Goal: Task Accomplishment & Management: Complete application form

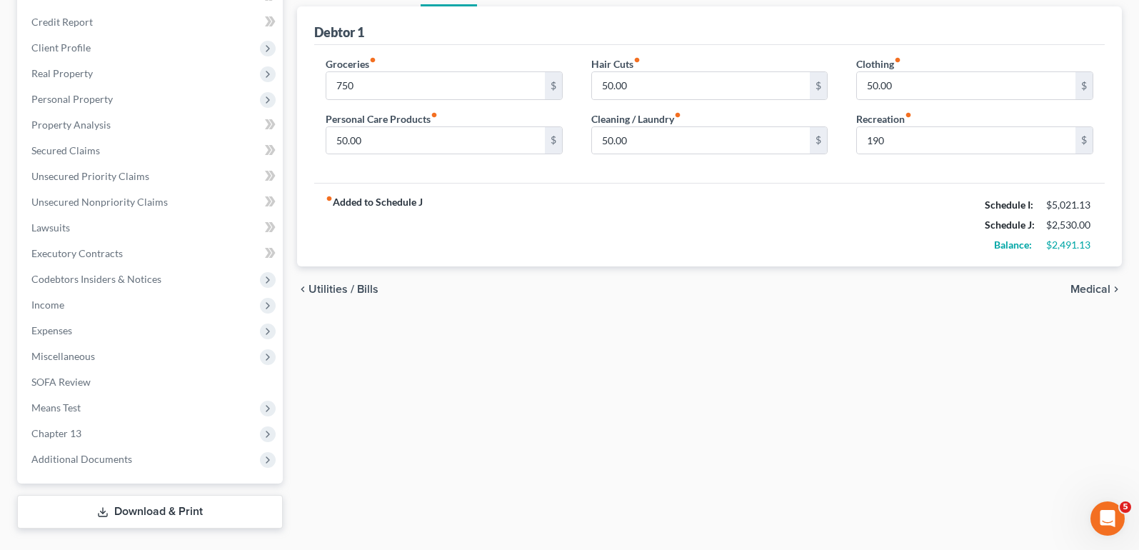
scroll to position [198, 0]
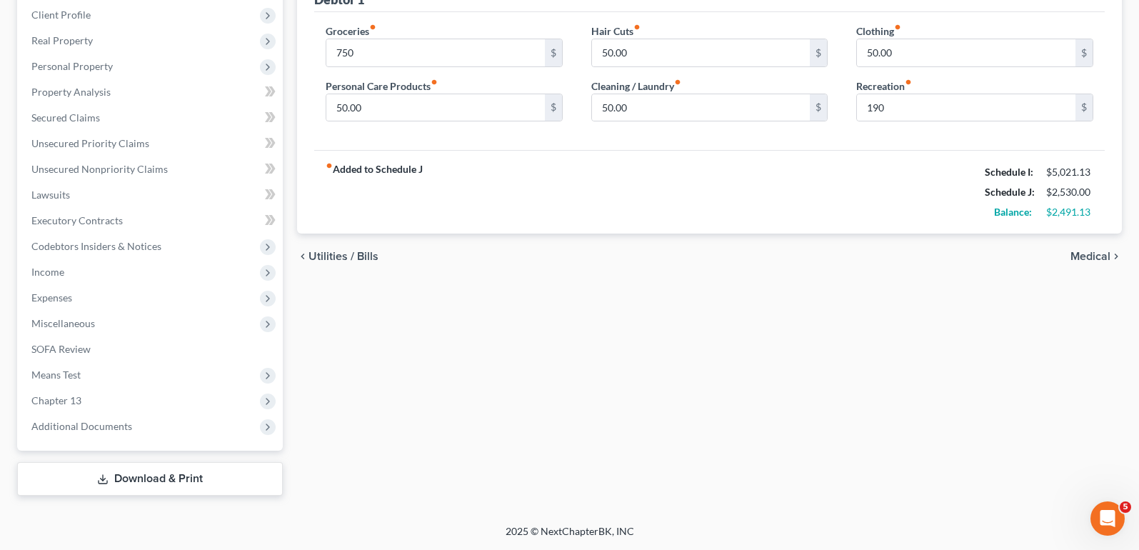
click at [165, 481] on link "Download & Print" at bounding box center [150, 479] width 266 height 34
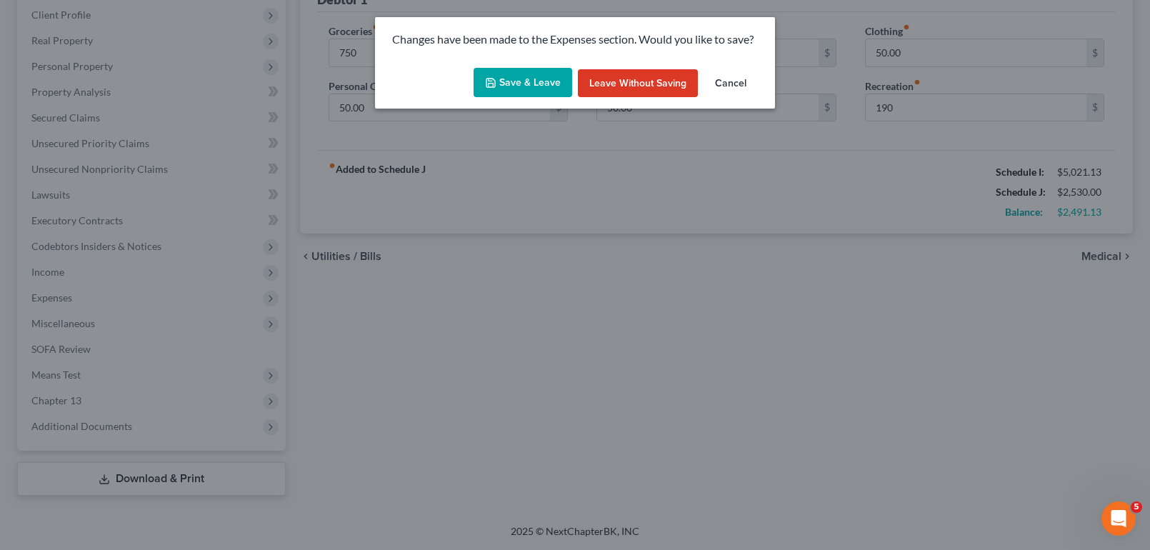
click at [532, 85] on button "Save & Leave" at bounding box center [523, 83] width 99 height 30
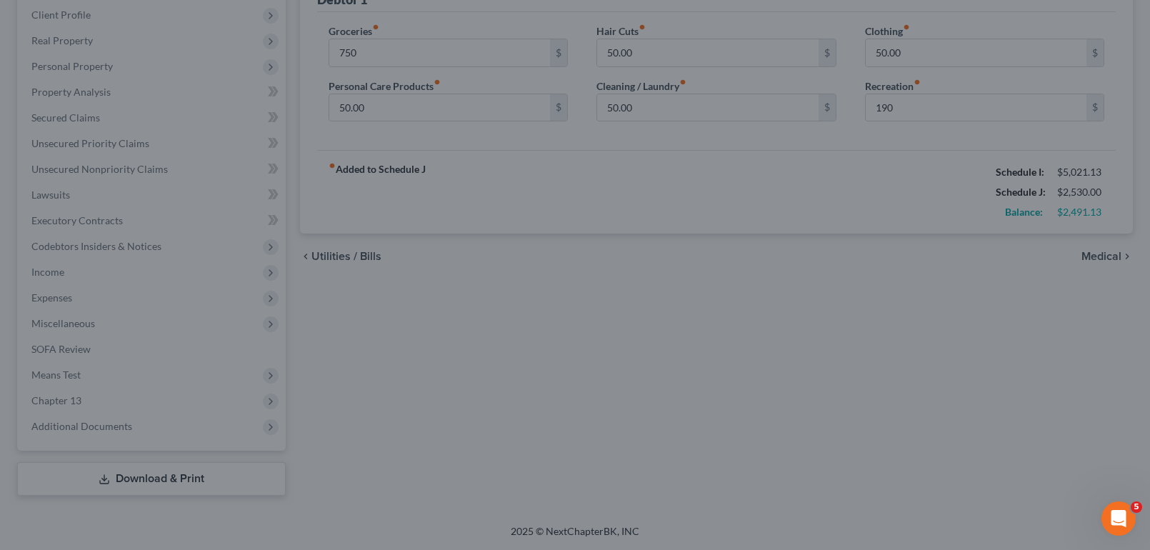
type input "750.00"
type input "190.00"
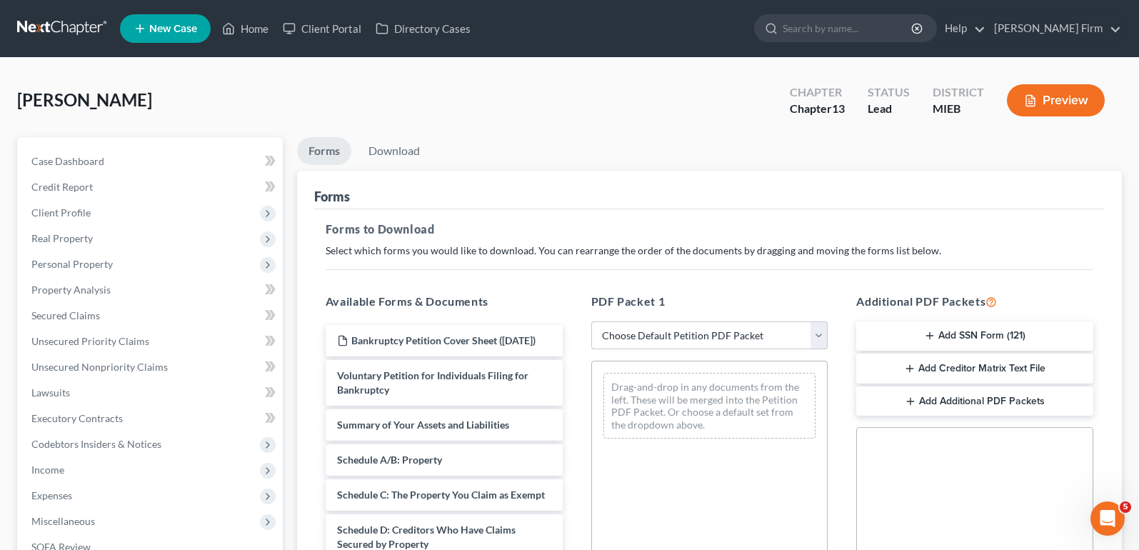
click at [754, 324] on select "Choose Default Petition PDF Packet Complete Bankruptcy Petition (all forms and …" at bounding box center [709, 335] width 237 height 29
select select "0"
click at [591, 321] on select "Choose Default Petition PDF Packet Complete Bankruptcy Petition (all forms and …" at bounding box center [709, 335] width 237 height 29
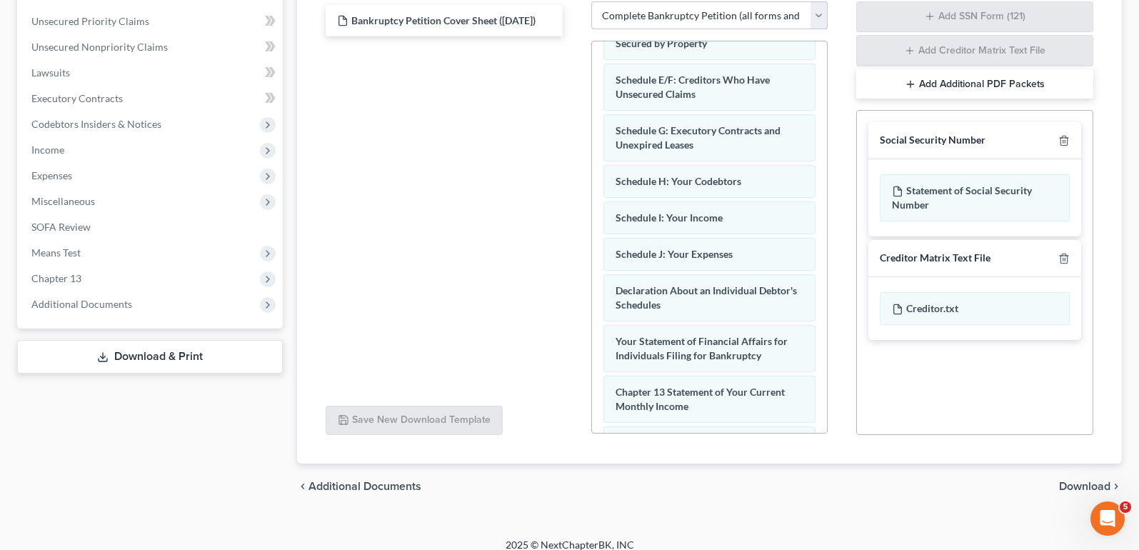
scroll to position [334, 0]
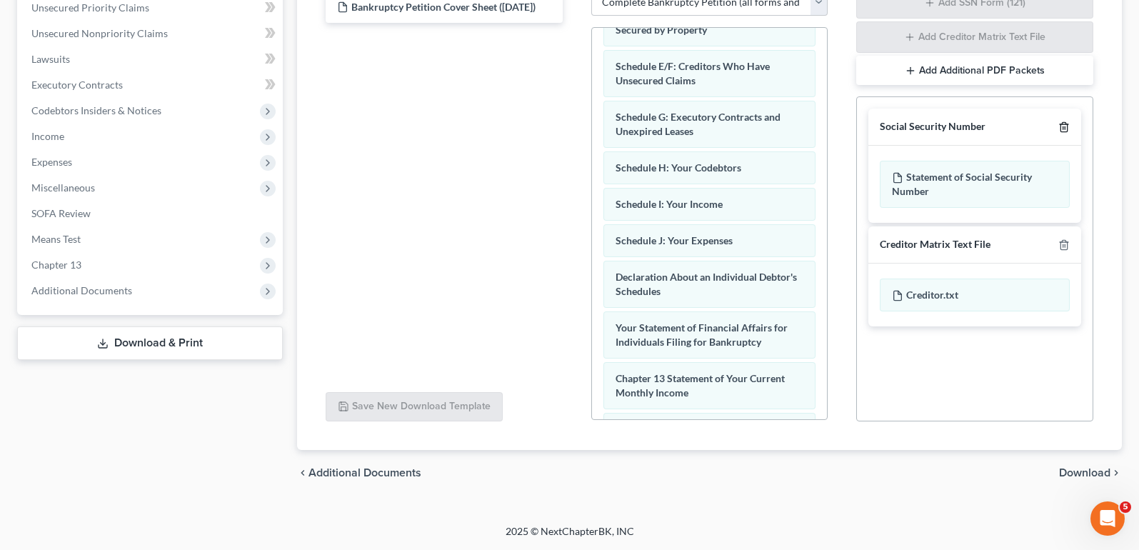
click at [1063, 123] on icon "button" at bounding box center [1064, 127] width 6 height 9
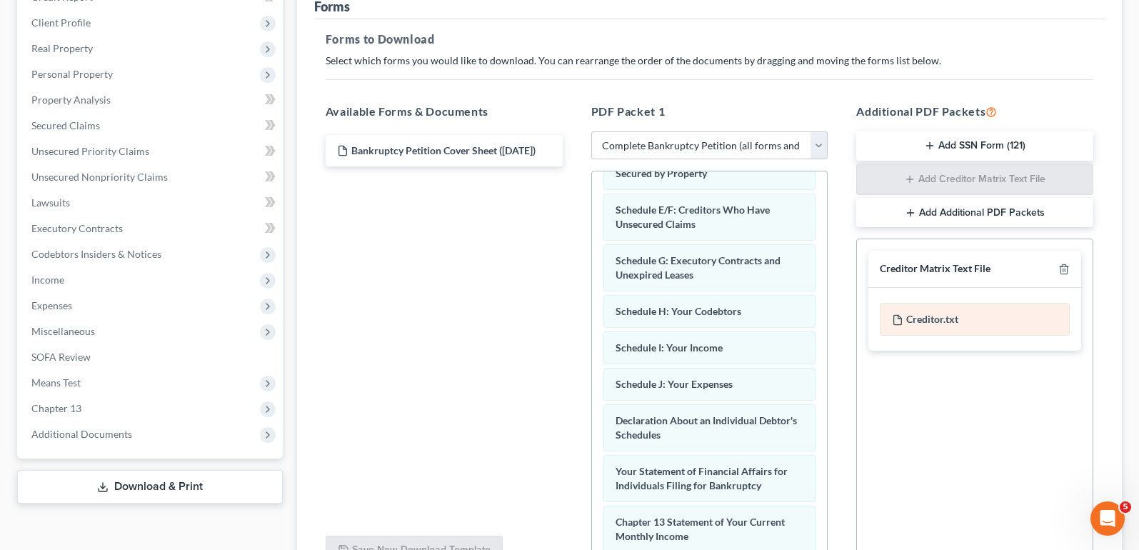
scroll to position [189, 0]
click at [963, 211] on button "Add Additional PDF Packets" at bounding box center [974, 214] width 237 height 30
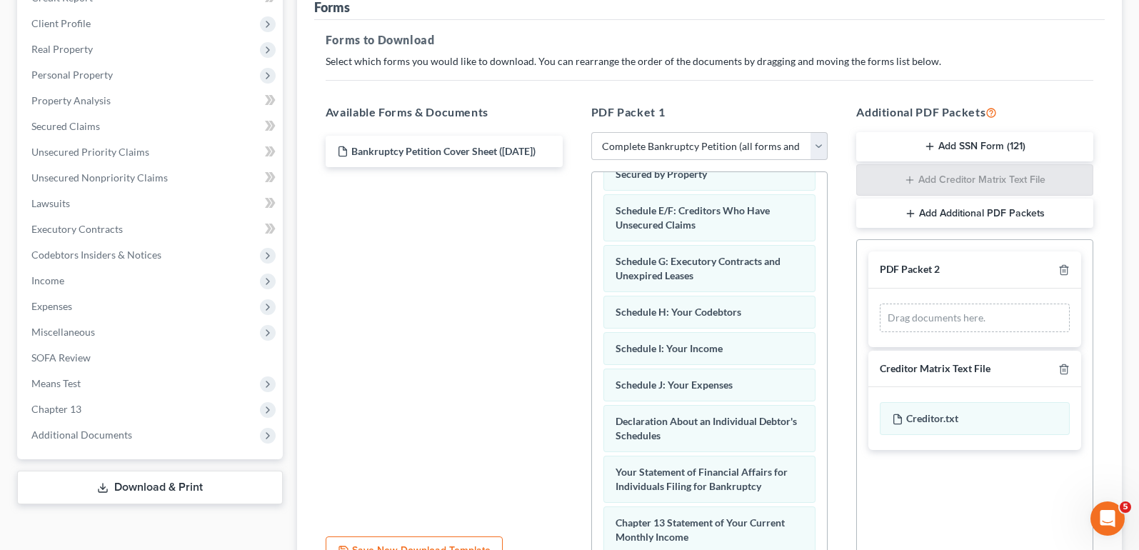
click at [963, 211] on button "Add Additional PDF Packets" at bounding box center [974, 214] width 237 height 30
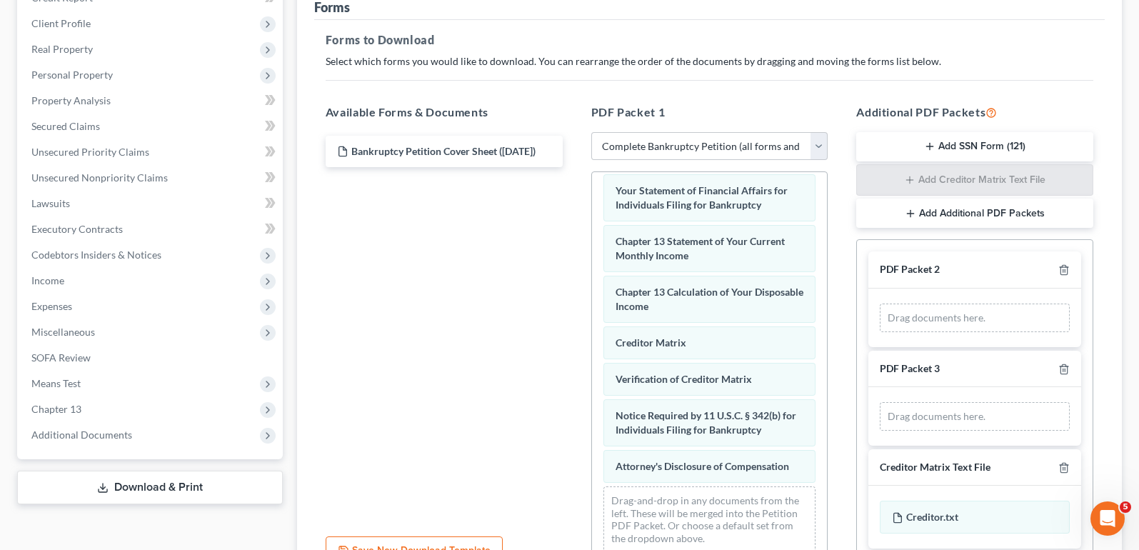
scroll to position [424, 0]
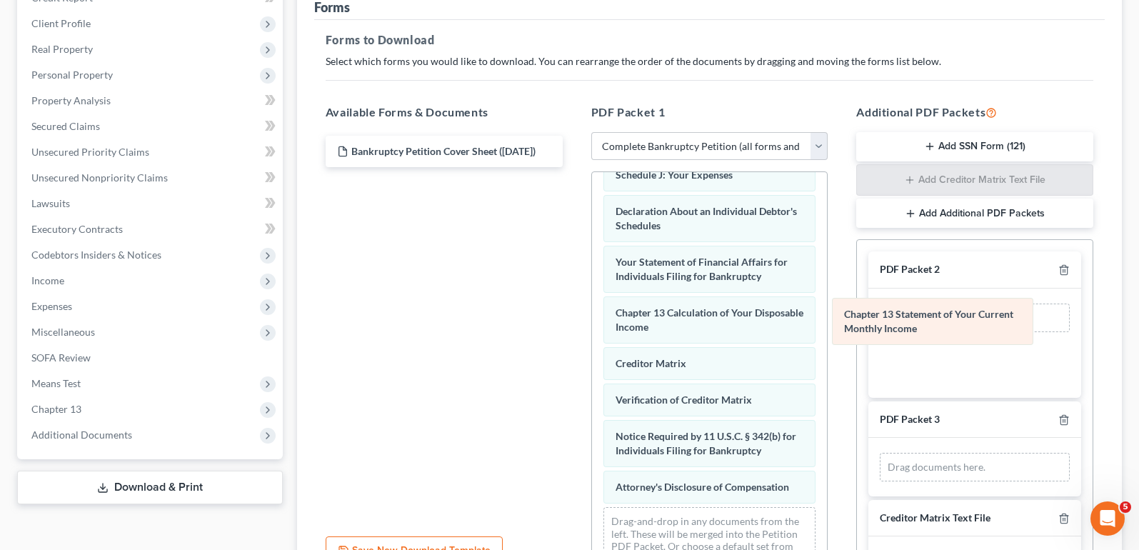
drag, startPoint x: 733, startPoint y: 319, endPoint x: 961, endPoint y: 320, distance: 228.6
click at [828, 320] on div "Chapter 13 Statement of Your Current Monthly Income Voluntary Petition for Indi…" at bounding box center [710, 166] width 236 height 836
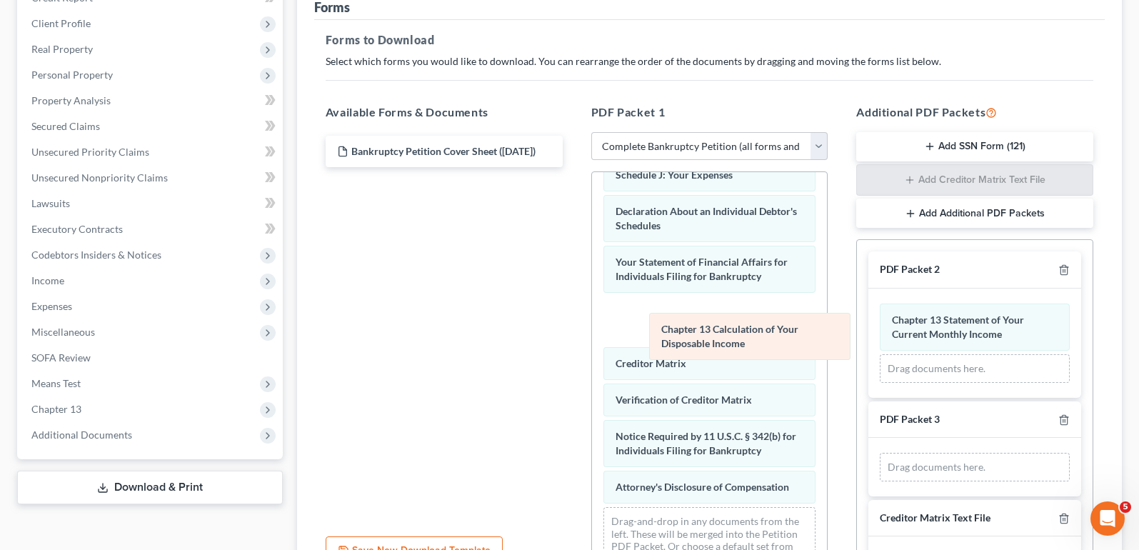
scroll to position [394, 0]
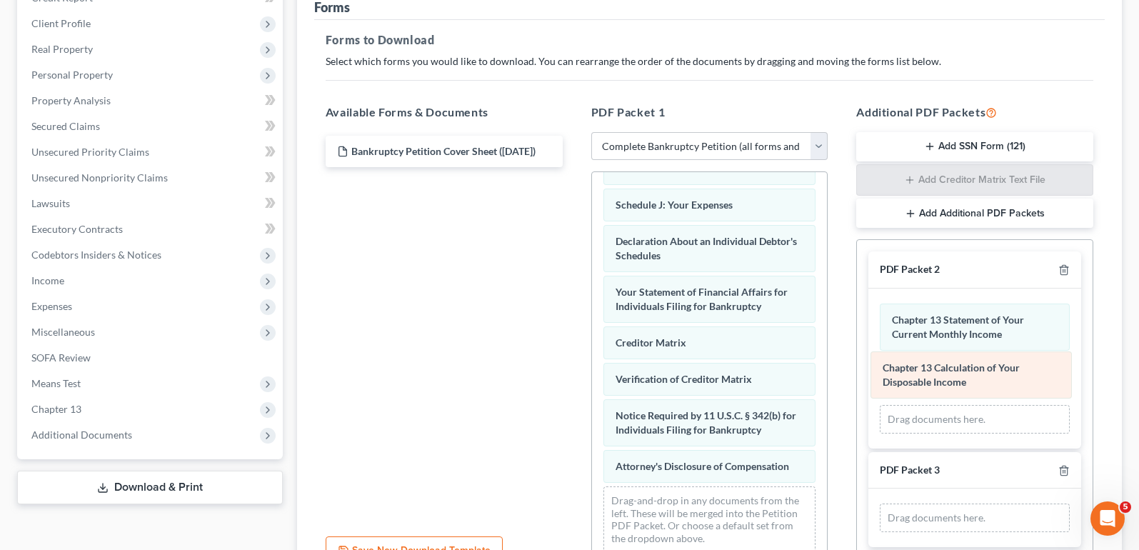
drag, startPoint x: 708, startPoint y: 324, endPoint x: 975, endPoint y: 379, distance: 272.7
click at [828, 379] on div "Chapter 13 Calculation of Your Disposable Income Voluntary Petition for Individ…" at bounding box center [710, 171] width 236 height 786
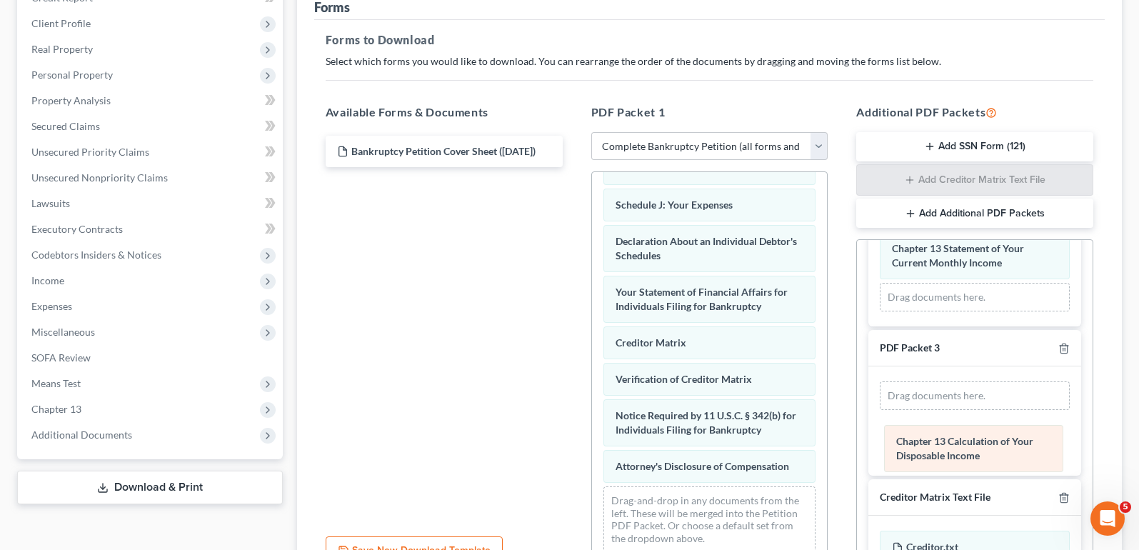
drag, startPoint x: 967, startPoint y: 315, endPoint x: 969, endPoint y: 461, distance: 145.7
click at [969, 326] on div "Chapter 13 Calculation of Your Disposable Income Chapter 13 Statement of Your C…" at bounding box center [975, 271] width 213 height 109
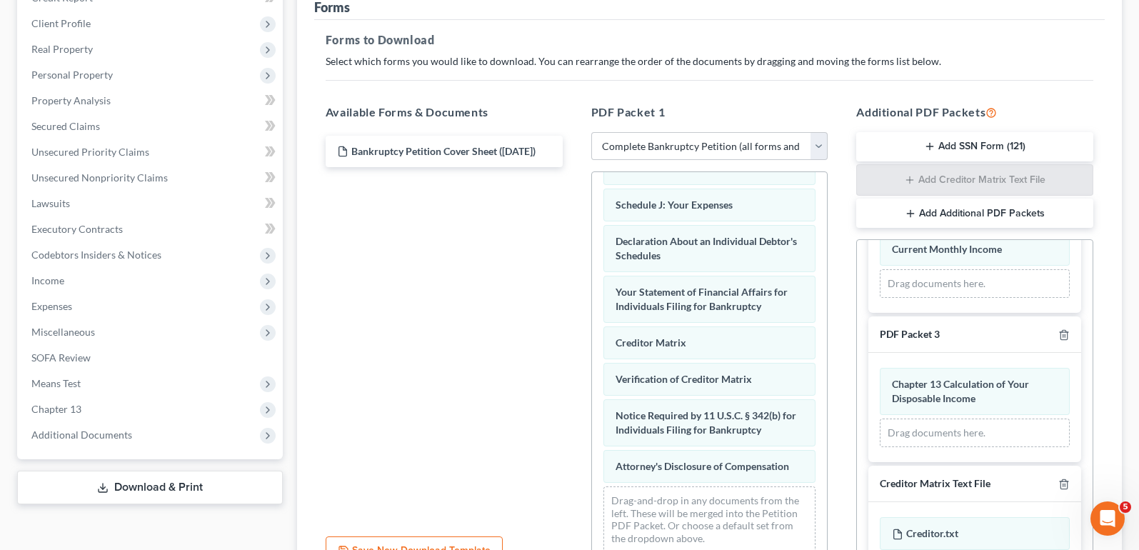
scroll to position [98, 0]
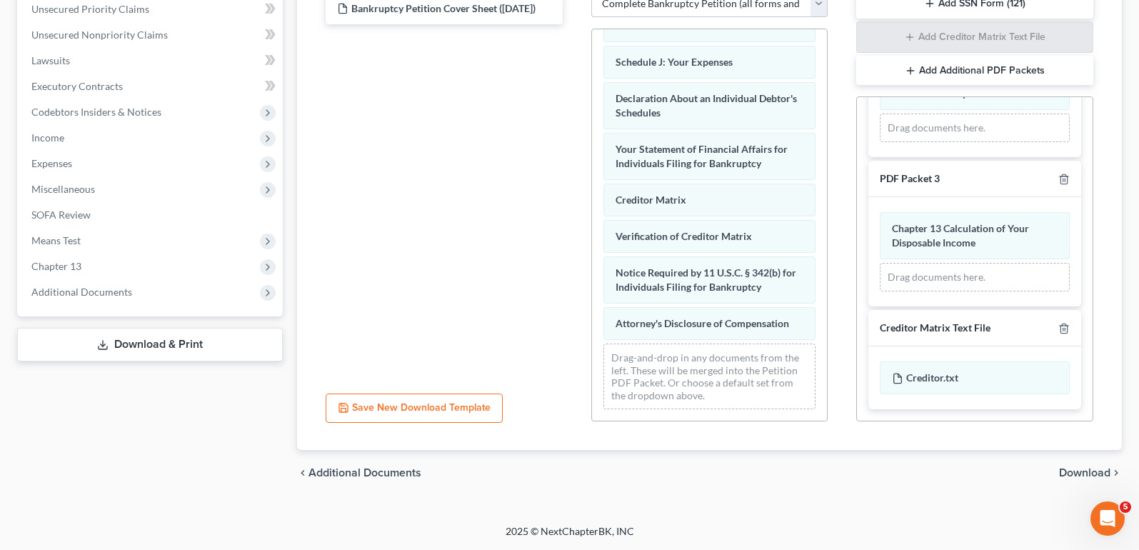
click at [1096, 479] on span "Download" at bounding box center [1084, 472] width 51 height 11
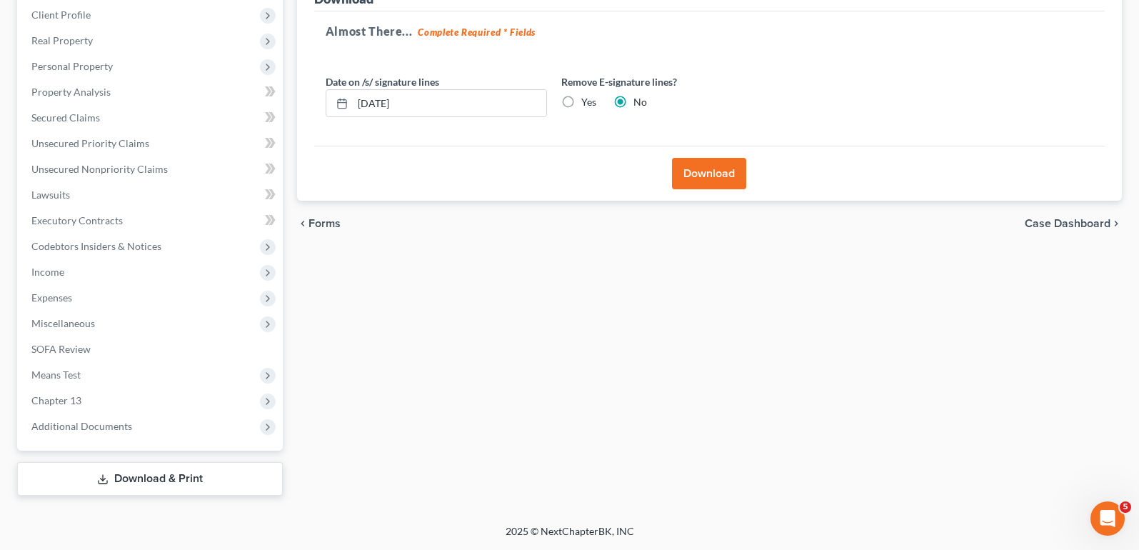
click at [736, 184] on button "Download" at bounding box center [709, 173] width 74 height 31
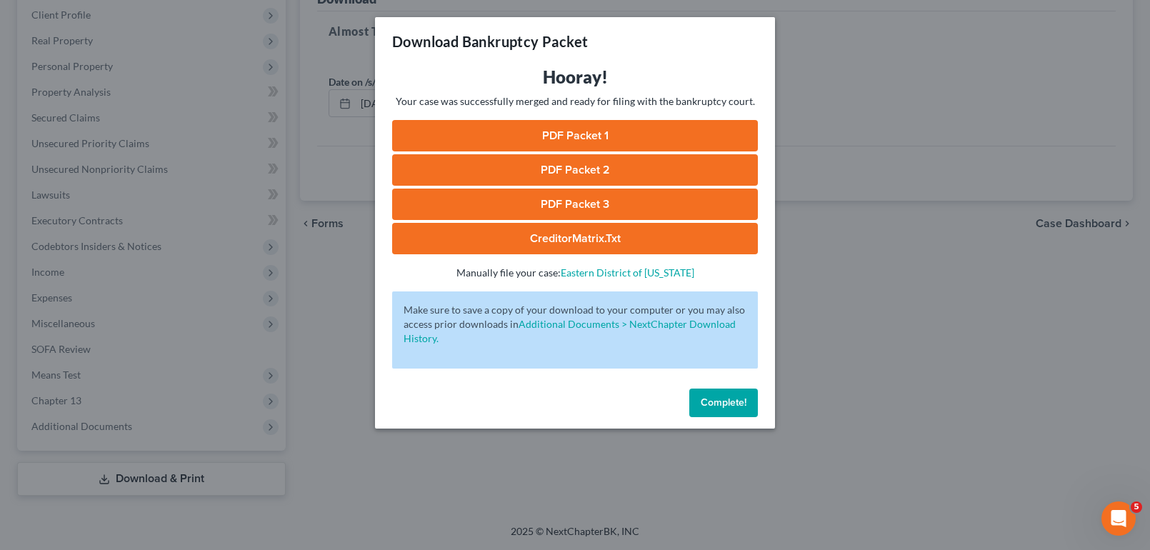
click at [634, 169] on link "PDF Packet 2" at bounding box center [575, 169] width 366 height 31
click at [559, 199] on link "PDF Packet 3" at bounding box center [575, 204] width 366 height 31
click at [540, 238] on link "CreditorMatrix.txt" at bounding box center [575, 238] width 366 height 31
click at [741, 403] on span "Complete!" at bounding box center [724, 402] width 46 height 12
